Goal: Use online tool/utility: Use online tool/utility

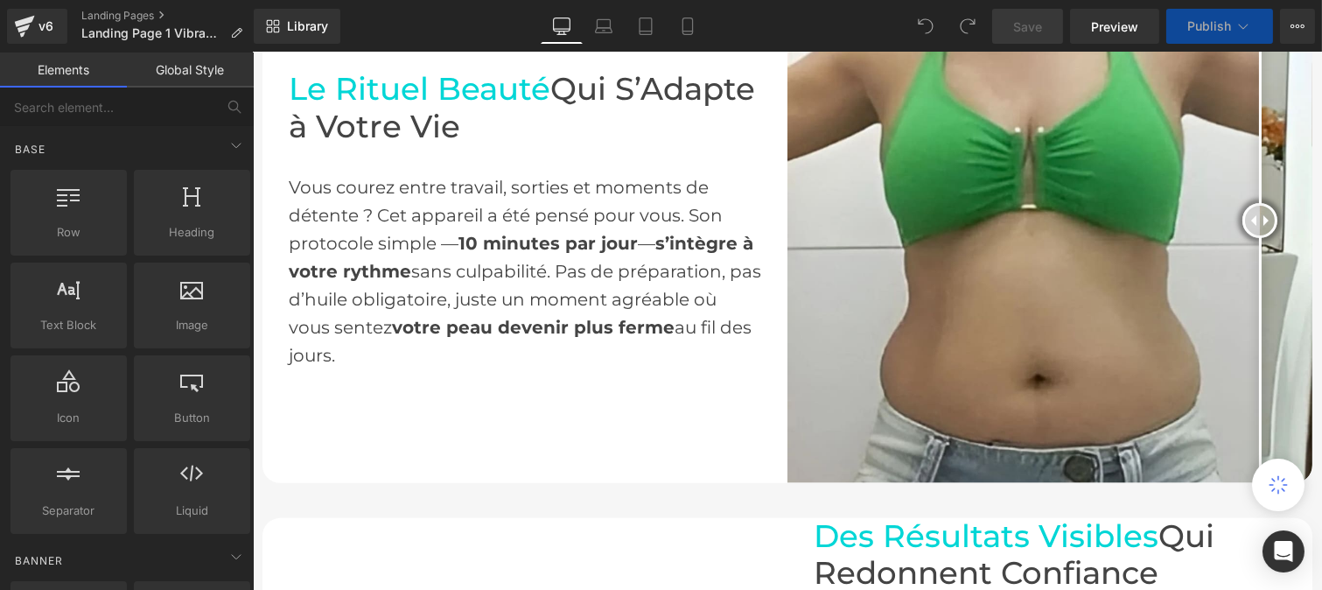
scroll to position [1091, 0]
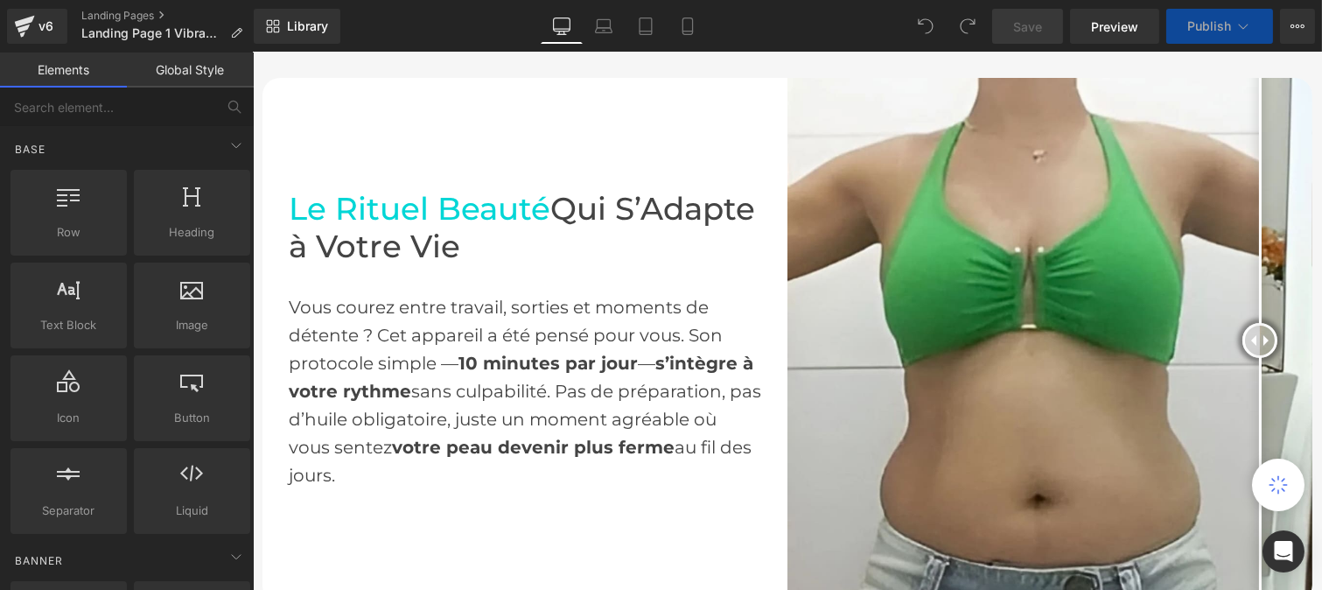
click at [981, 364] on img at bounding box center [1049, 340] width 525 height 525
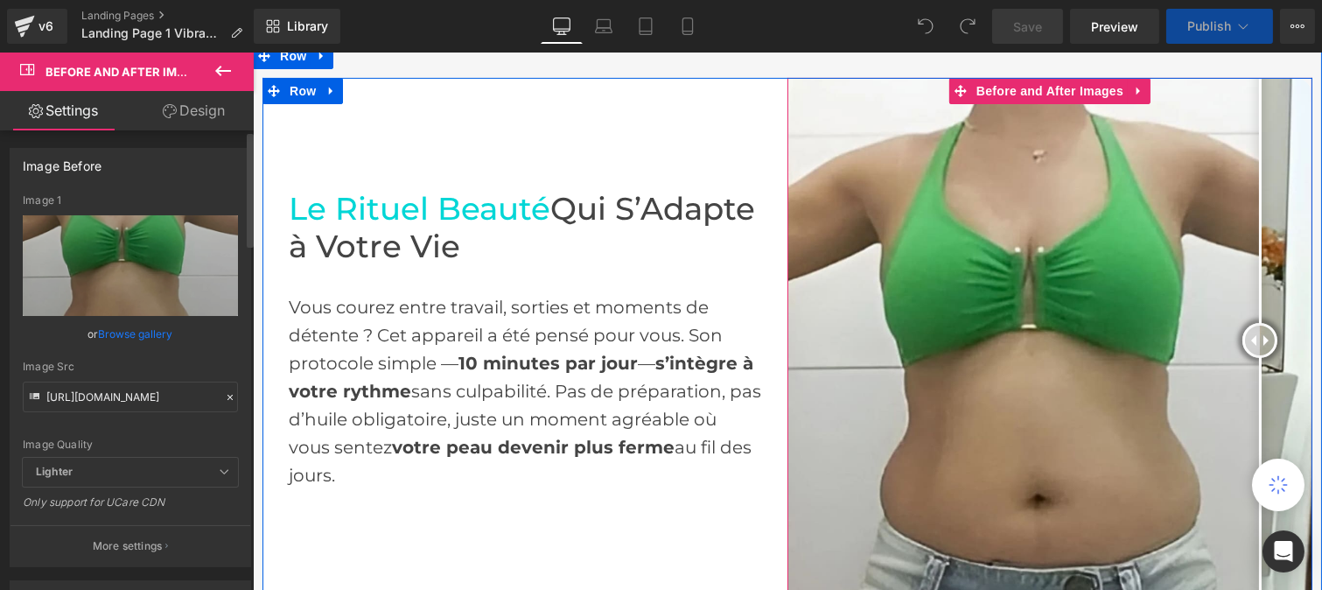
click at [222, 397] on div at bounding box center [230, 398] width 16 height 20
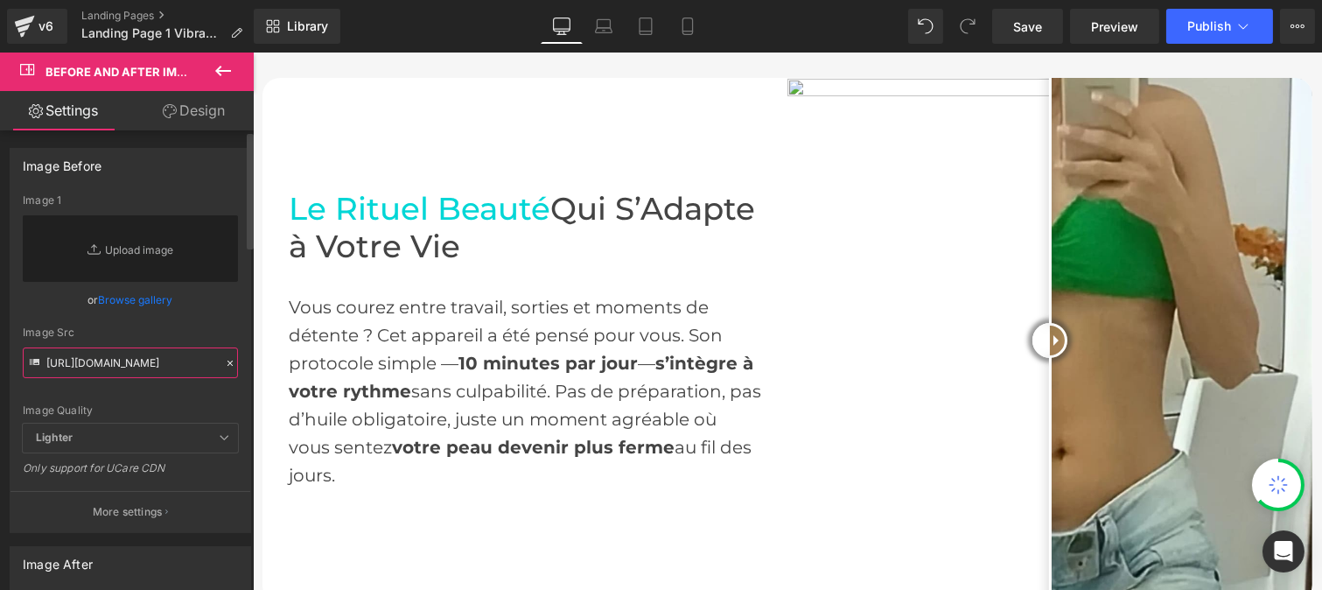
click at [149, 356] on input "[URL][DOMAIN_NAME]" at bounding box center [130, 362] width 215 height 31
paste input "[URL][DOMAIN_NAME]"
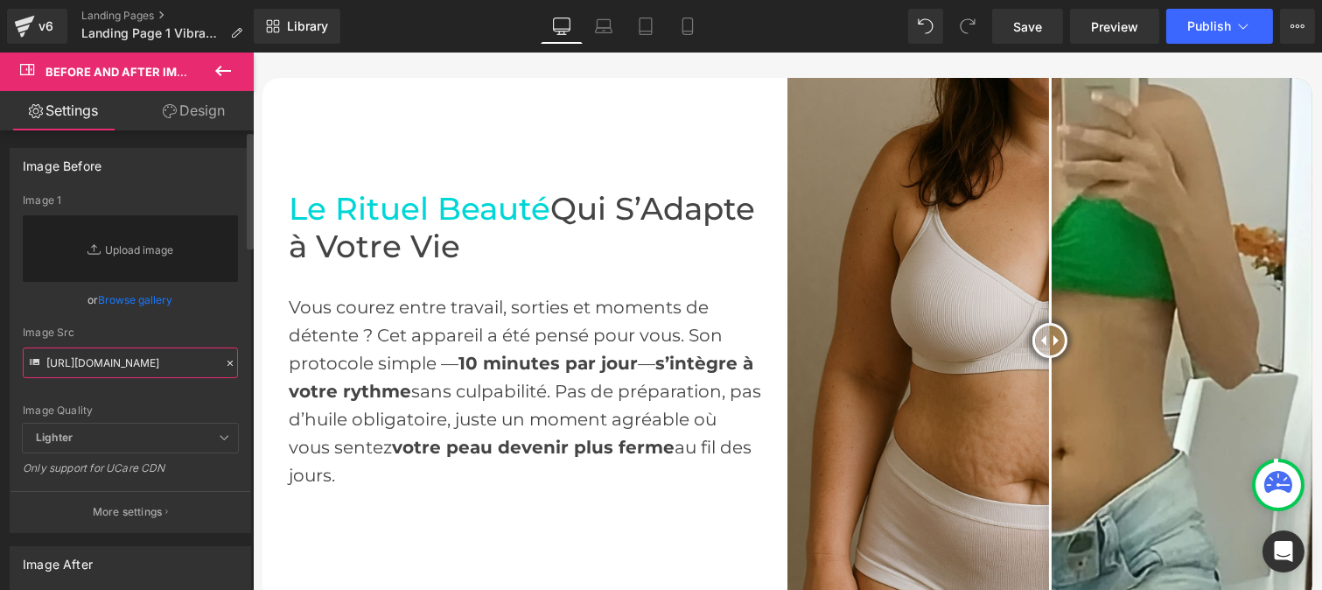
type input "[URL][DOMAIN_NAME]"
click at [231, 345] on div "[URL][DOMAIN_NAME] Image 1 Replace Image Upload image or Browse gallery Image S…" at bounding box center [131, 363] width 240 height 338
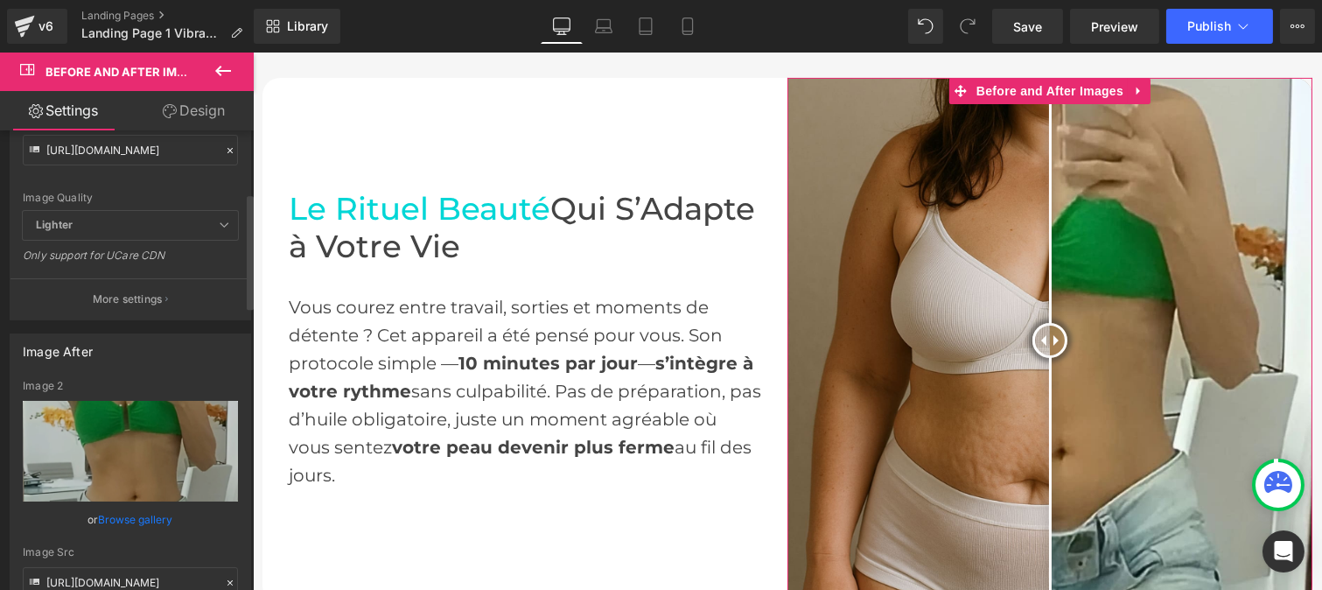
scroll to position [248, 0]
click at [226, 581] on icon at bounding box center [230, 582] width 12 height 12
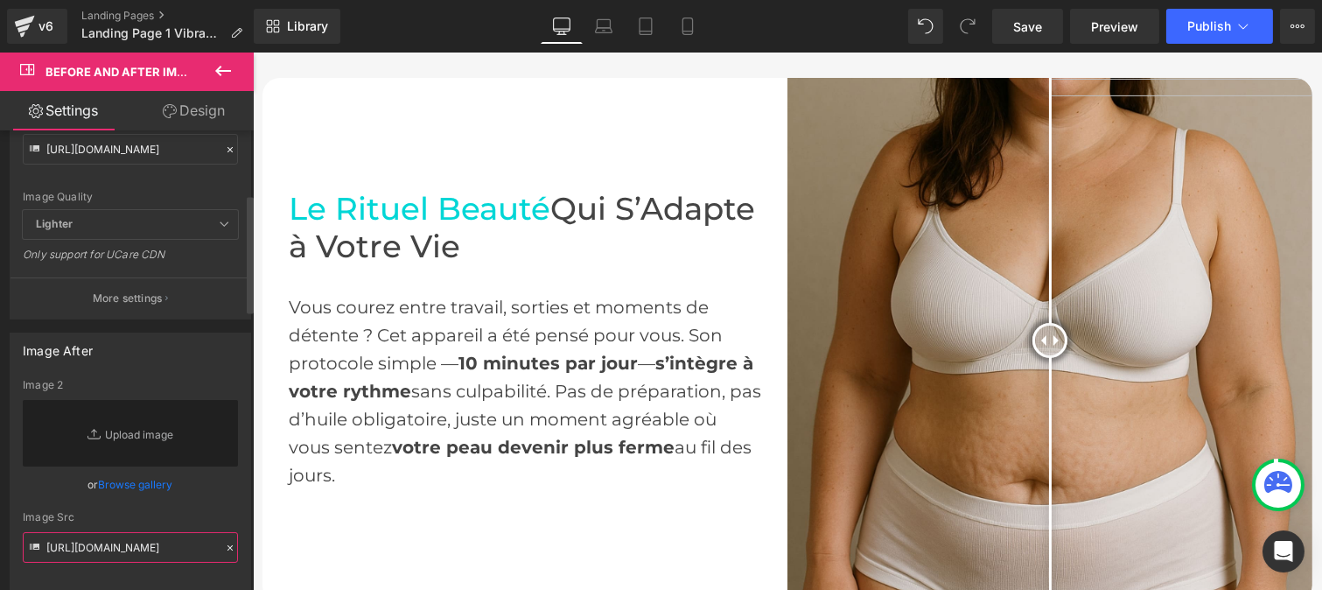
click at [173, 545] on input "[URL][DOMAIN_NAME]" at bounding box center [130, 547] width 215 height 31
paste input "[URL][DOMAIN_NAME]"
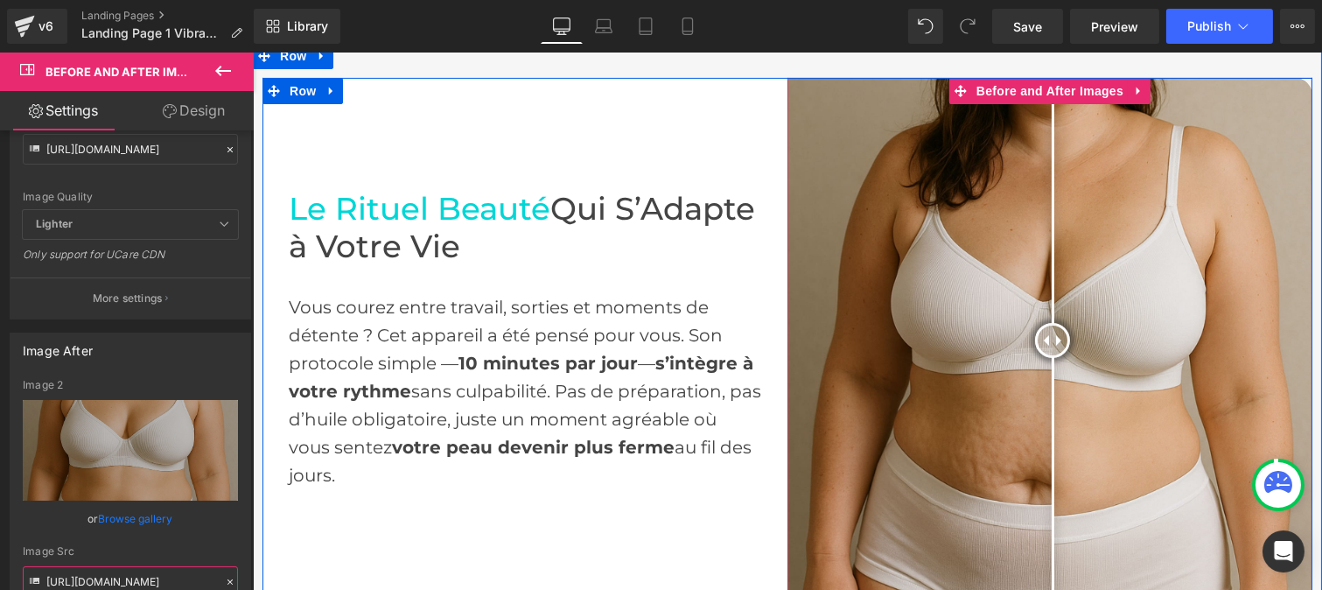
drag, startPoint x: 1040, startPoint y: 329, endPoint x: 1045, endPoint y: 378, distance: 49.3
click at [1045, 358] on div at bounding box center [1052, 340] width 35 height 35
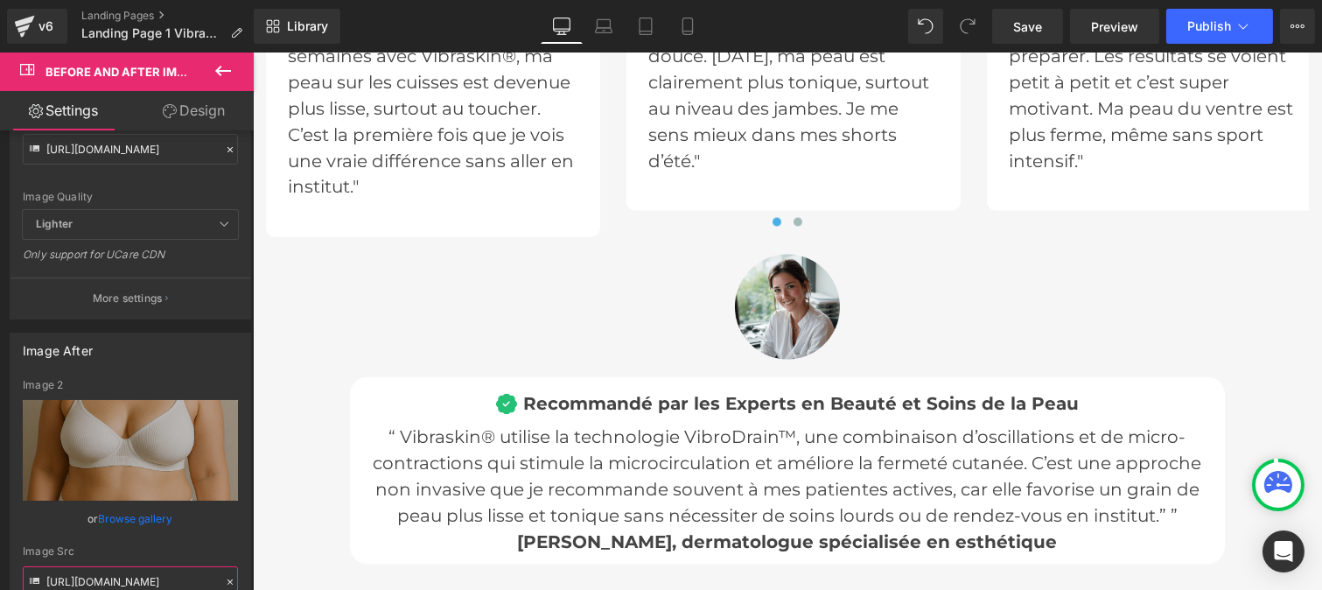
scroll to position [5807, 0]
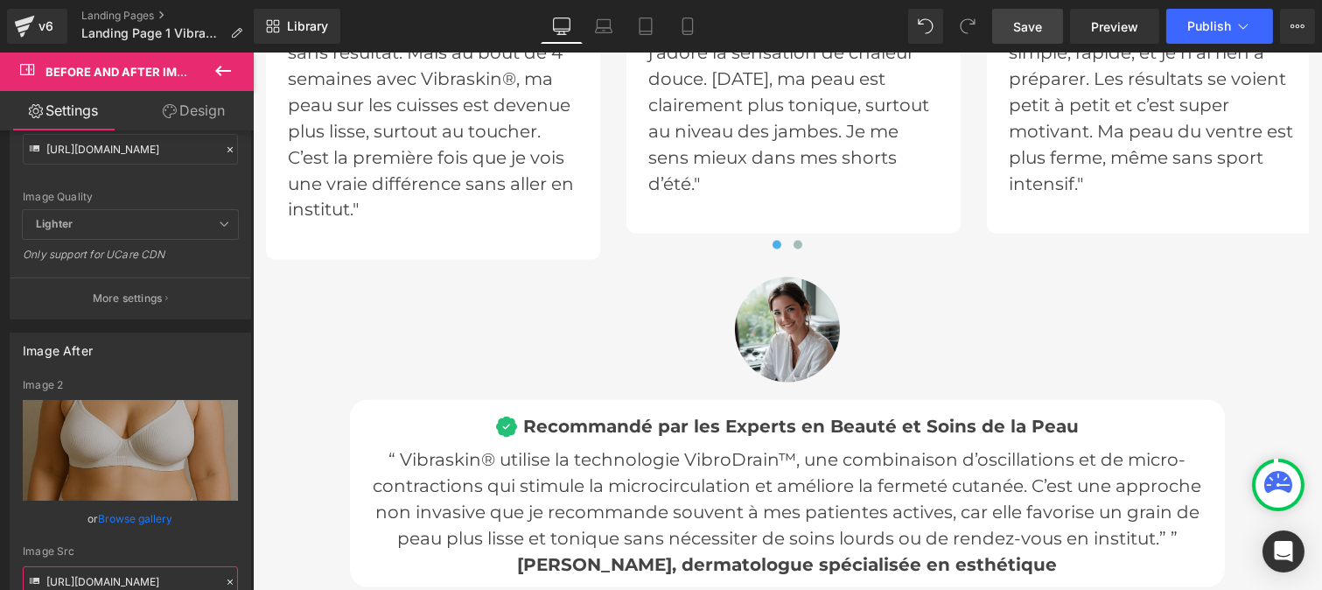
type input "[URL][DOMAIN_NAME]"
drag, startPoint x: 1035, startPoint y: 26, endPoint x: 766, endPoint y: 364, distance: 432.2
click at [1035, 26] on span "Save" at bounding box center [1028, 27] width 29 height 18
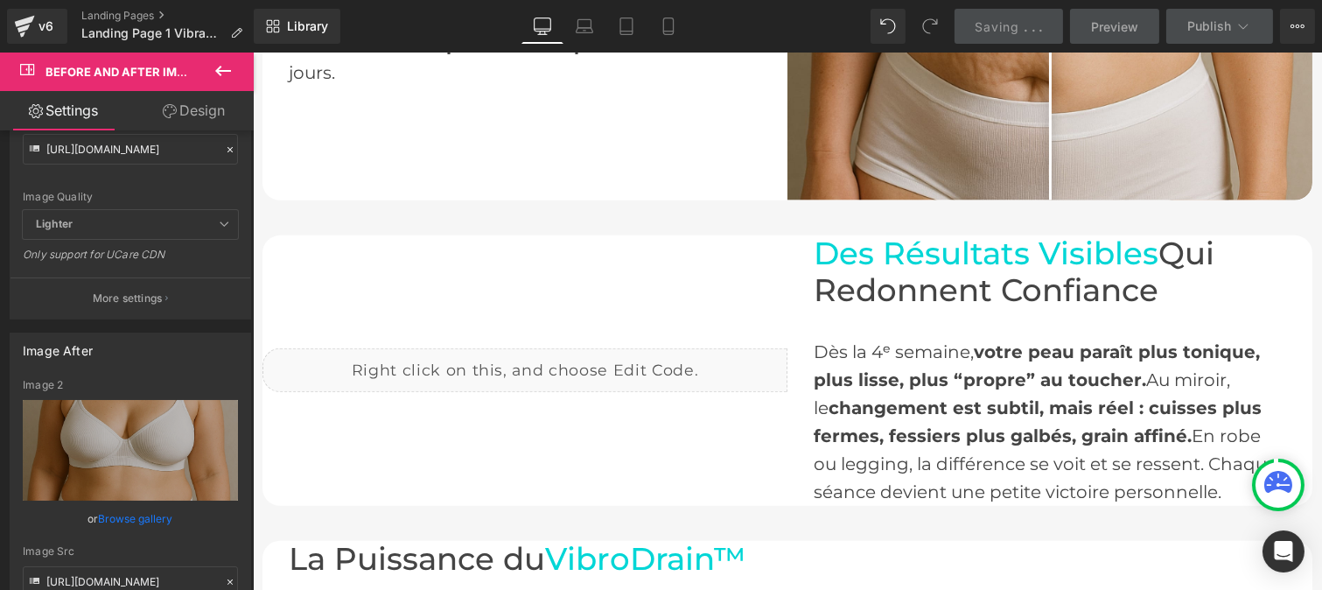
scroll to position [1492, 0]
